Goal: Find specific page/section: Find specific page/section

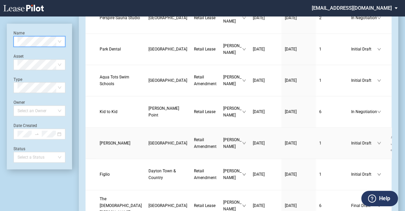
scroll to position [620, 0]
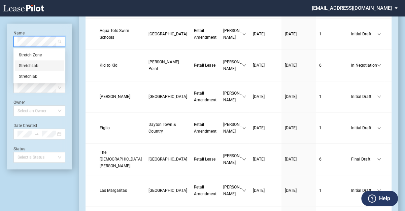
click at [49, 62] on div "StretchLab" at bounding box center [39, 65] width 41 height 7
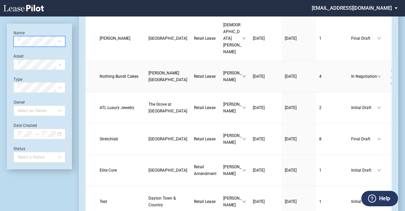
scroll to position [81, 0]
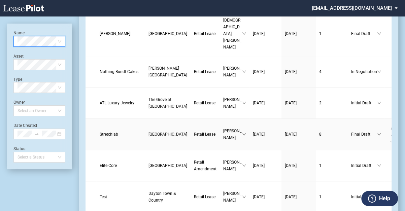
click at [113, 132] on span "Stretchlab" at bounding box center [109, 134] width 19 height 5
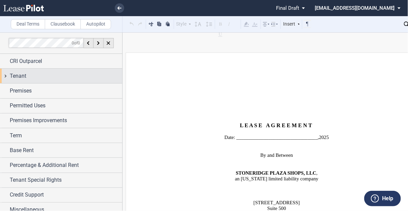
click at [68, 69] on div "Tenant" at bounding box center [61, 76] width 122 height 14
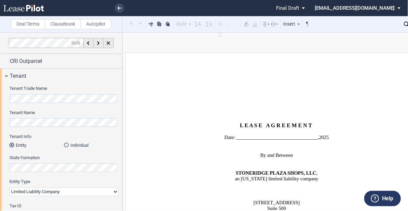
scroll to position [81, 0]
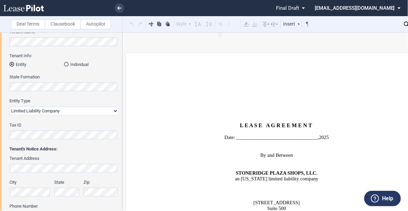
click at [0, 132] on html ".bocls-1{fill:#26354a;fill-rule:evenodd} Loading... × Pending... Pending... Fin…" at bounding box center [204, 105] width 408 height 211
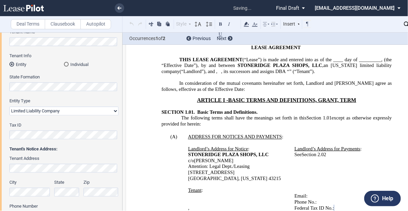
scroll to position [425, 0]
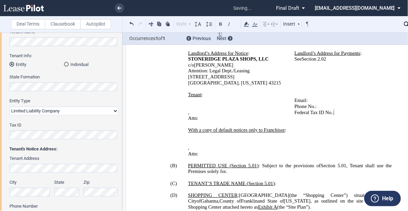
click at [119, 8] on use at bounding box center [120, 7] width 4 height 3
